Goal: Find specific page/section: Find specific page/section

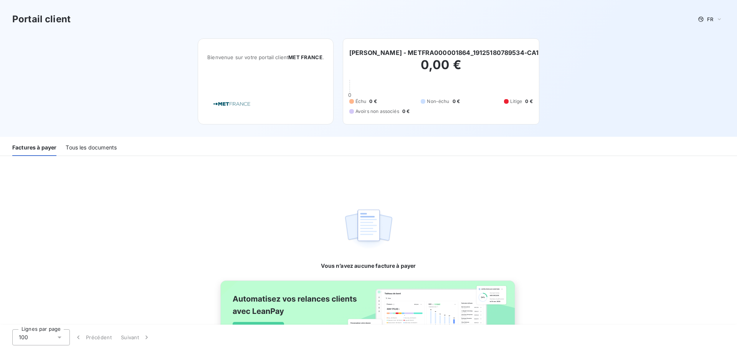
click at [91, 147] on div "Tous les documents" at bounding box center [91, 148] width 51 height 16
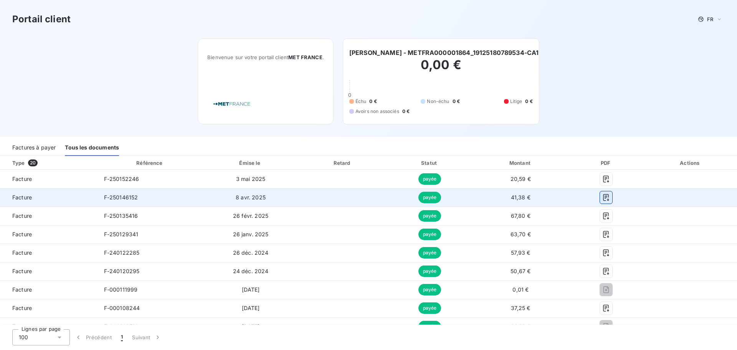
click at [603, 198] on icon "button" at bounding box center [606, 197] width 8 height 8
